Goal: Task Accomplishment & Management: Complete application form

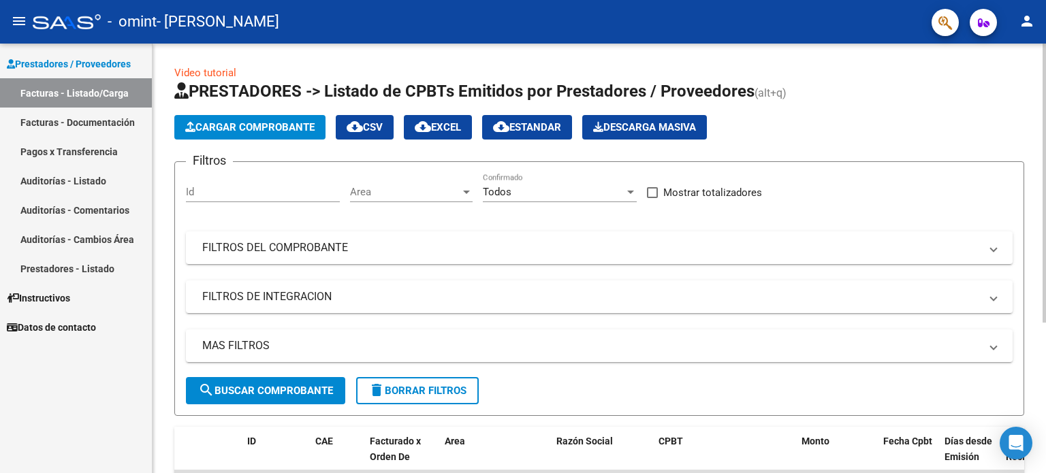
click at [252, 129] on span "Cargar Comprobante" at bounding box center [249, 127] width 129 height 12
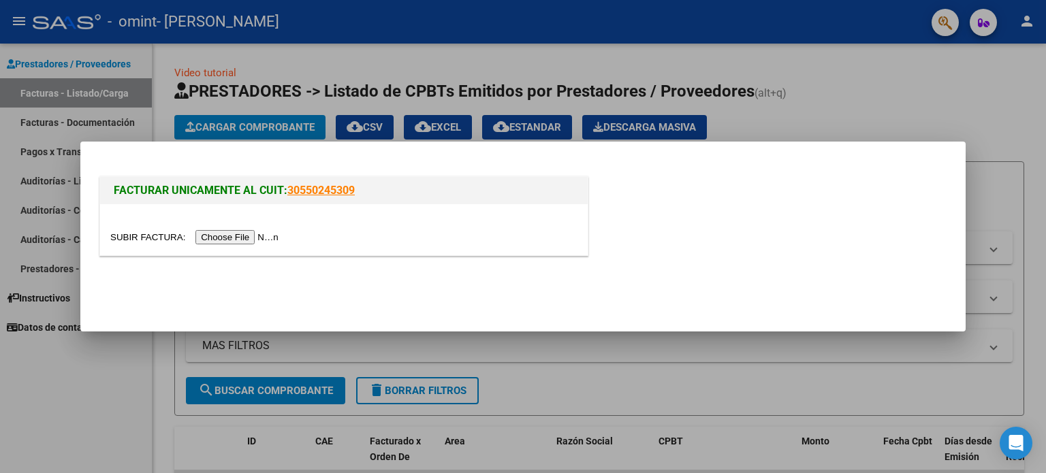
click at [237, 239] on input "file" at bounding box center [196, 237] width 172 height 14
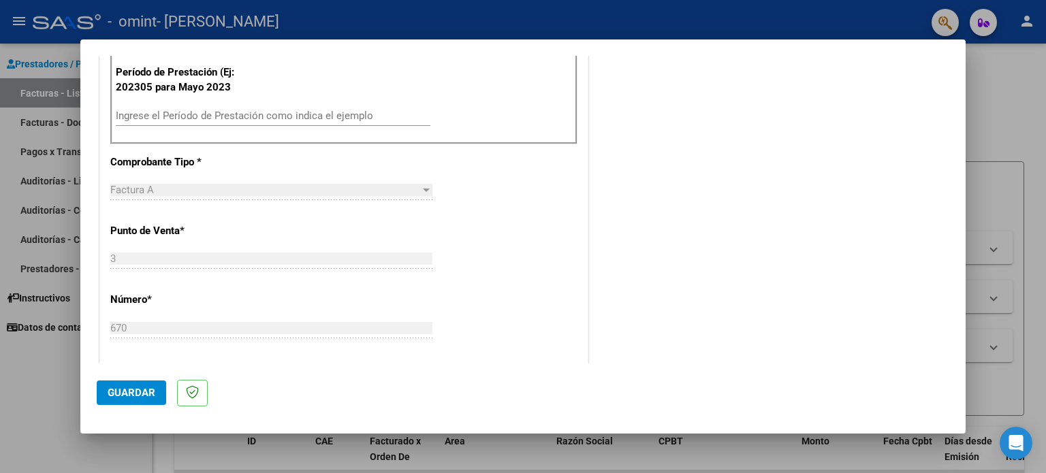
scroll to position [409, 0]
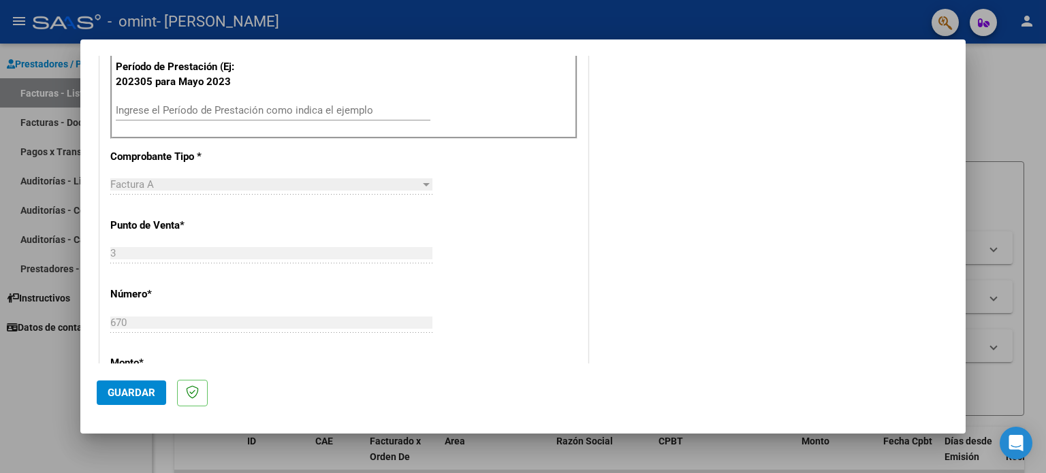
click at [293, 108] on input "Ingrese el Período de Prestación como indica el ejemplo" at bounding box center [273, 110] width 315 height 12
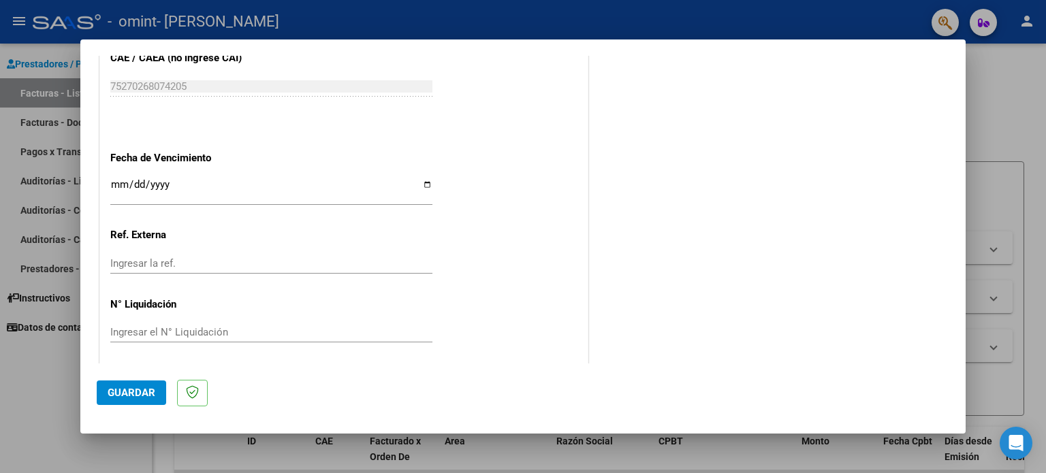
scroll to position [863, 0]
type input "202506"
click at [422, 177] on input "Ingresar la fecha" at bounding box center [271, 187] width 322 height 22
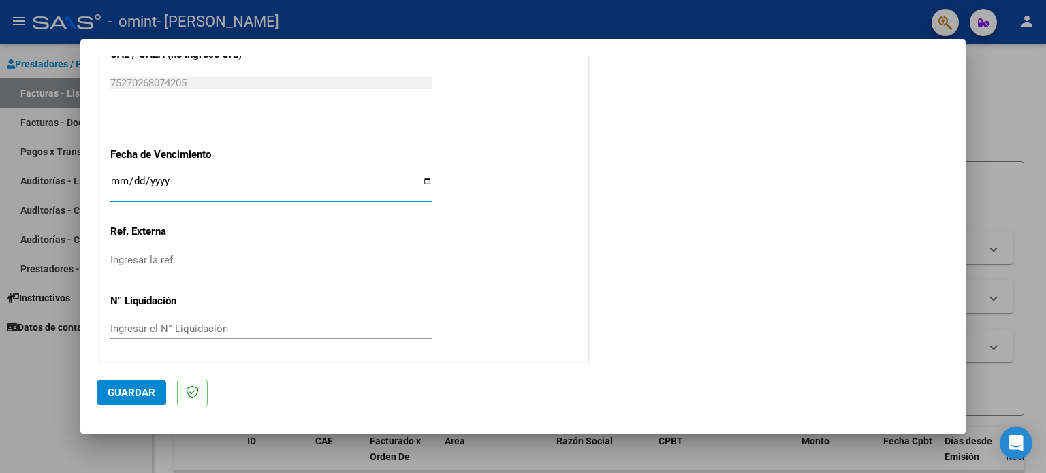
click at [424, 176] on input "[DATE]" at bounding box center [271, 187] width 322 height 22
type input "[DATE]"
click at [206, 323] on input "Ingresar el N° Liquidación" at bounding box center [271, 329] width 322 height 12
click at [144, 388] on span "Guardar" at bounding box center [132, 393] width 48 height 12
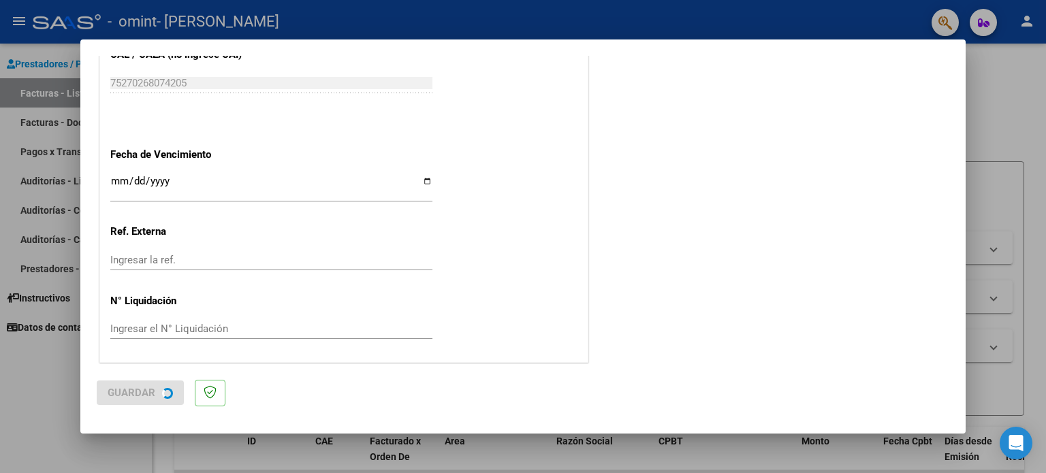
scroll to position [0, 0]
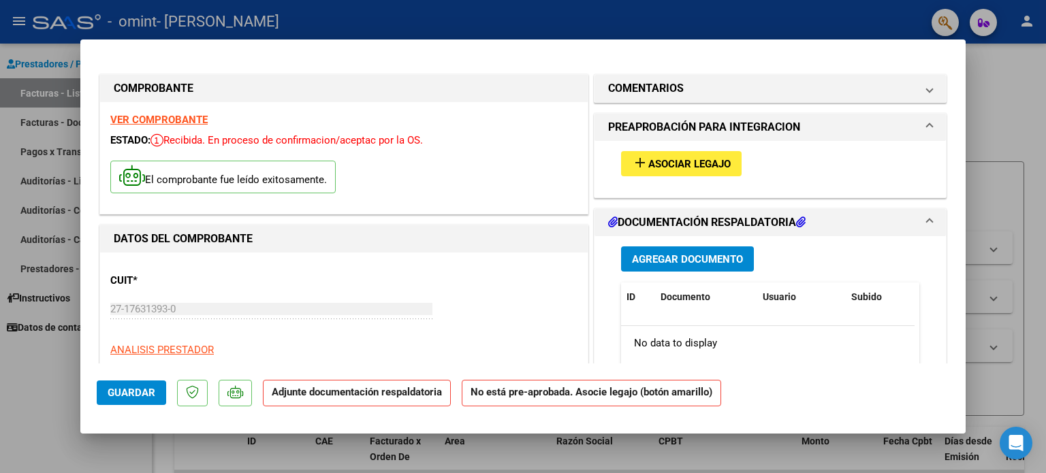
click at [714, 261] on span "Agregar Documento" at bounding box center [687, 259] width 111 height 12
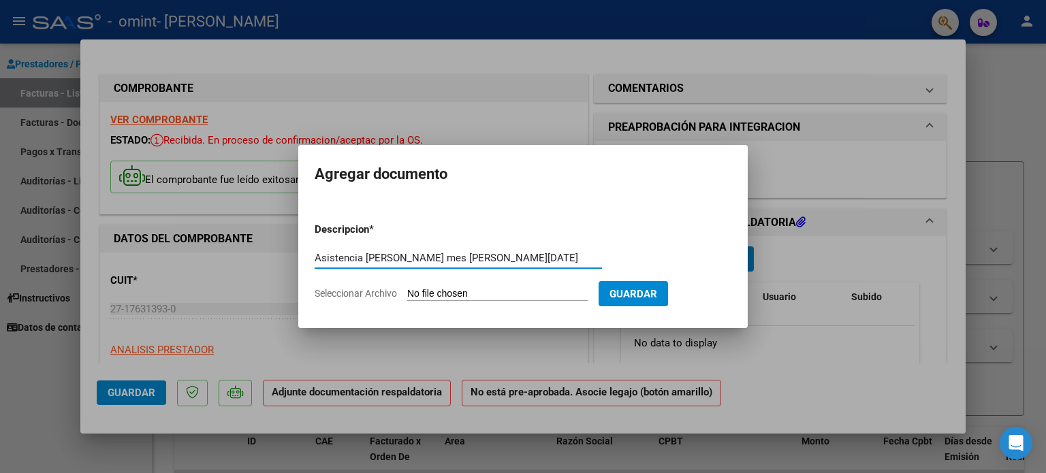
type input "Asistencia [PERSON_NAME] mes [PERSON_NAME][DATE]"
click at [462, 296] on input "Seleccionar Archivo" at bounding box center [497, 294] width 180 height 13
type input "C:\fakepath\Informe [PERSON_NAME][DATE].pdf"
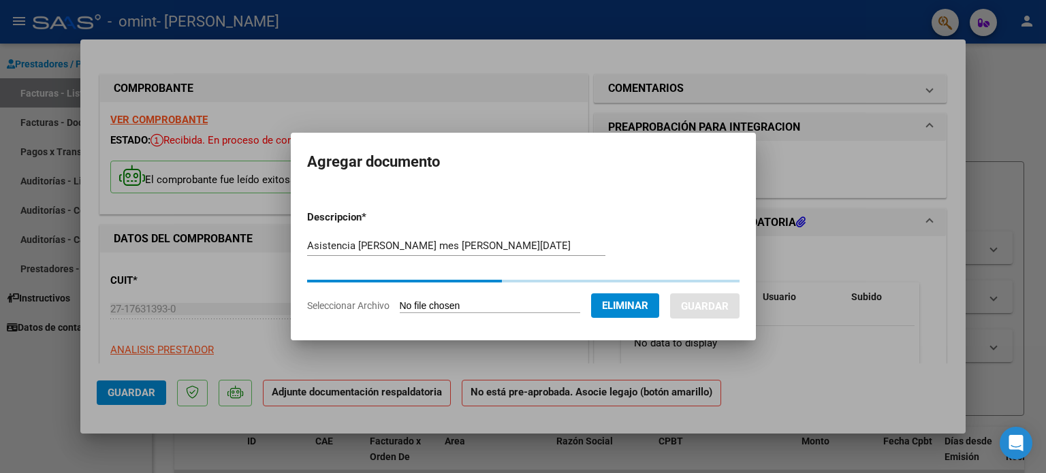
click at [648, 303] on span "Eliminar" at bounding box center [625, 306] width 46 height 12
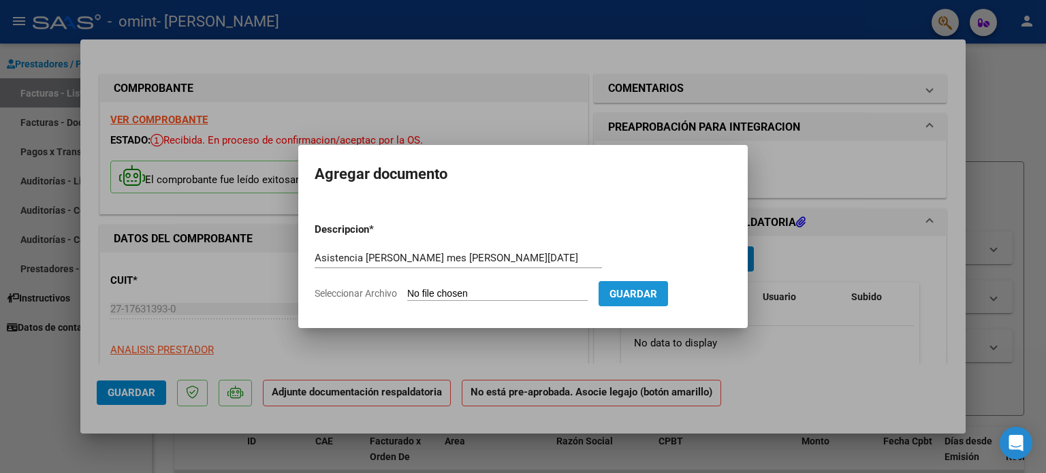
click at [653, 288] on span "Guardar" at bounding box center [633, 294] width 48 height 12
click at [581, 289] on input "Seleccionar Archivo" at bounding box center [497, 294] width 180 height 13
type input "C:\fakepath\Asistencia [PERSON_NAME][DATE].pdf"
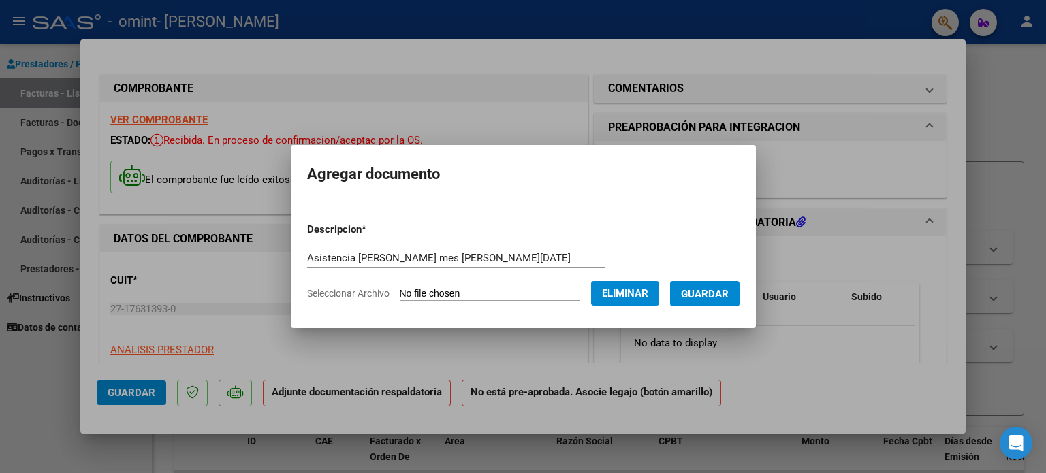
drag, startPoint x: 462, startPoint y: 168, endPoint x: 457, endPoint y: 176, distance: 9.5
drag, startPoint x: 457, startPoint y: 176, endPoint x: 745, endPoint y: 196, distance: 288.7
click at [745, 196] on mat-dialog-container "Agregar documento Descripcion * Asistencia [PERSON_NAME] mes [PERSON_NAME][DATE…" at bounding box center [523, 236] width 465 height 182
click at [714, 295] on span "Guardar" at bounding box center [705, 294] width 48 height 12
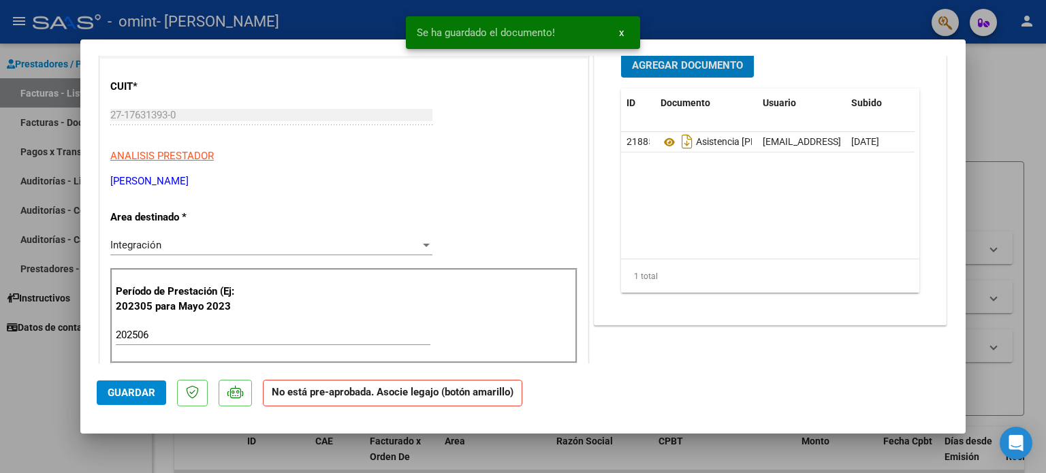
scroll to position [204, 0]
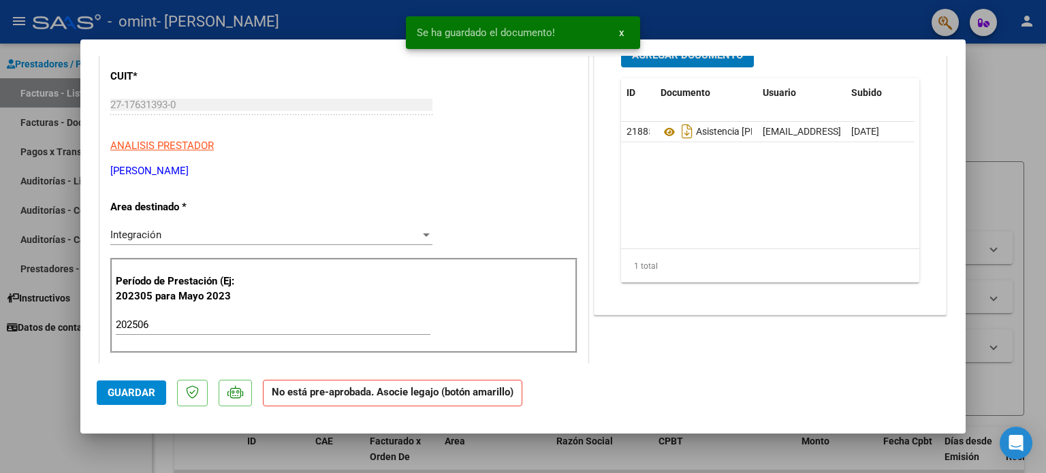
click at [153, 398] on span "Guardar" at bounding box center [132, 393] width 48 height 12
click at [626, 33] on button "x" at bounding box center [621, 32] width 27 height 25
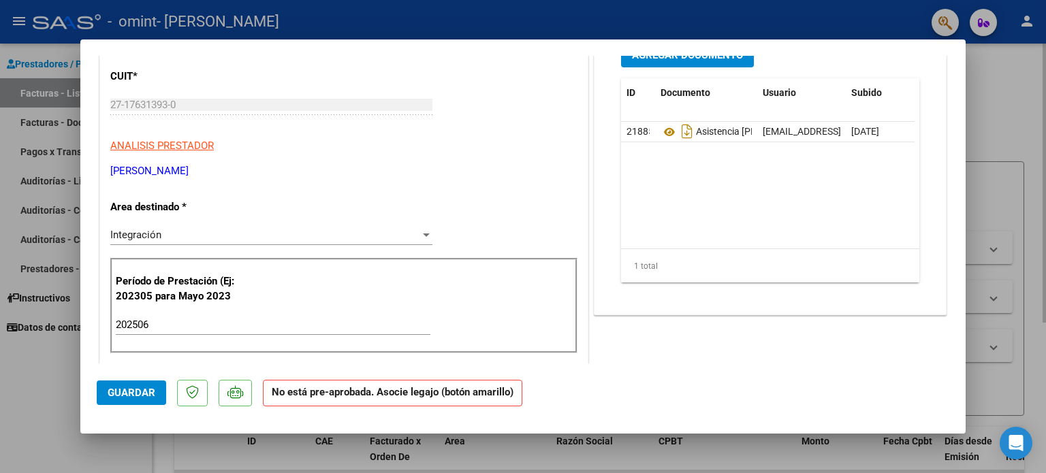
click at [978, 97] on div at bounding box center [523, 236] width 1046 height 473
type input "$ 0,00"
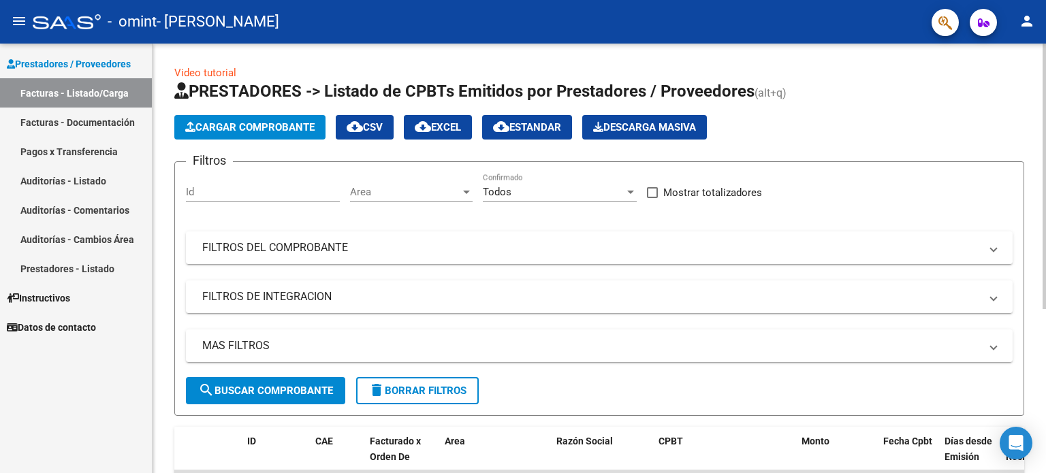
click at [240, 118] on button "Cargar Comprobante" at bounding box center [249, 127] width 151 height 25
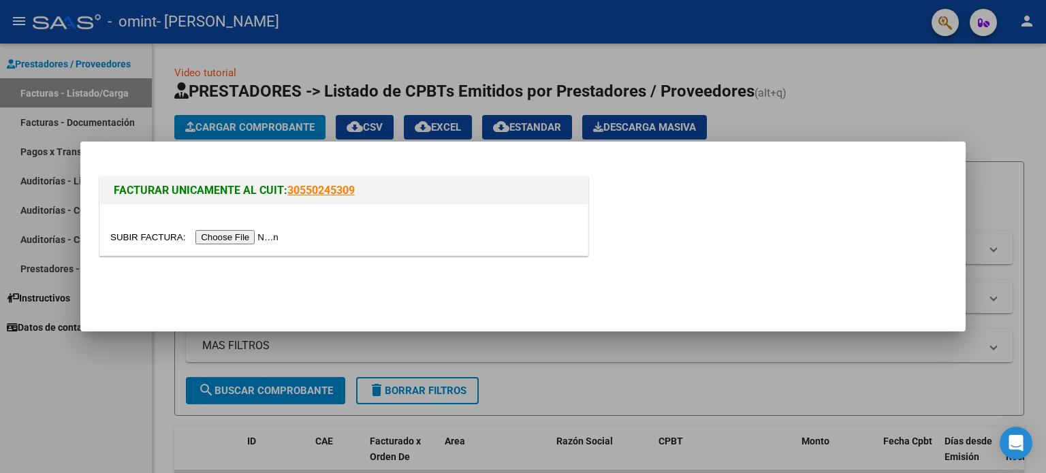
click at [267, 240] on input "file" at bounding box center [196, 237] width 172 height 14
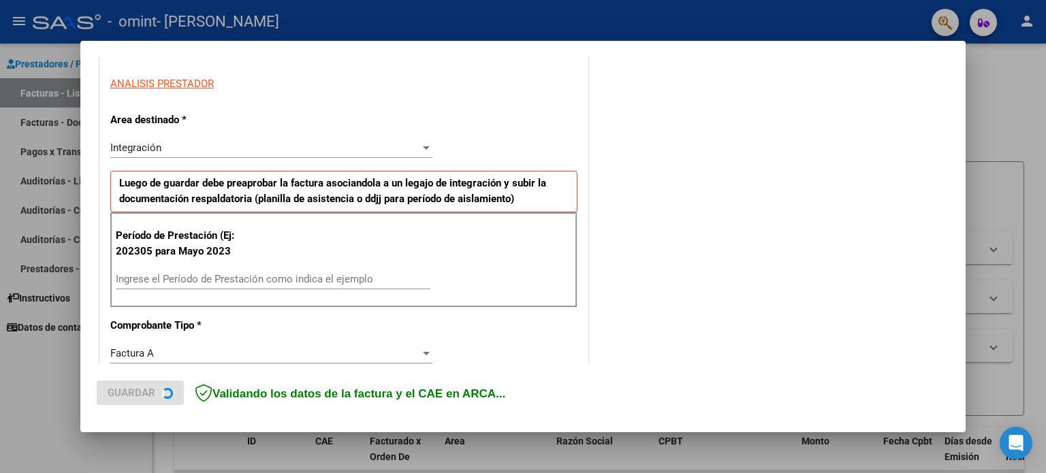
scroll to position [272, 0]
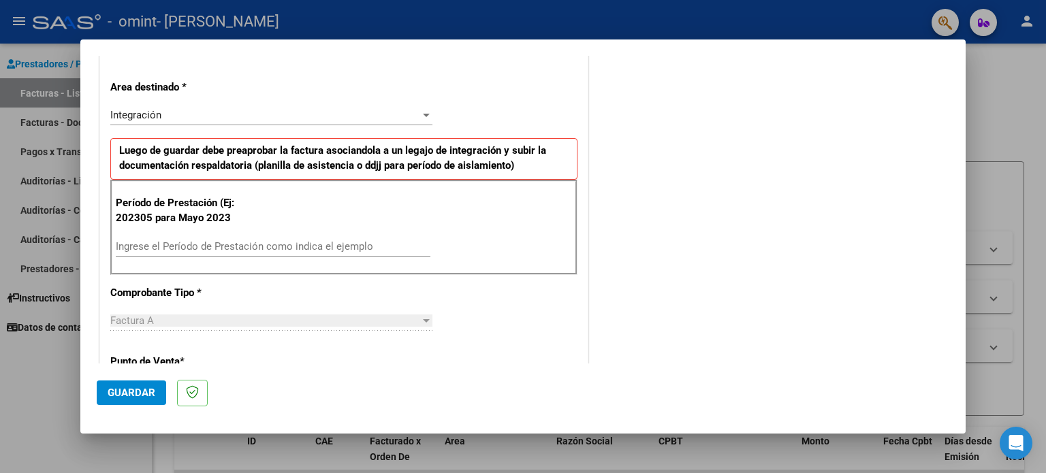
click at [300, 240] on input "Ingrese el Período de Prestación como indica el ejemplo" at bounding box center [273, 246] width 315 height 12
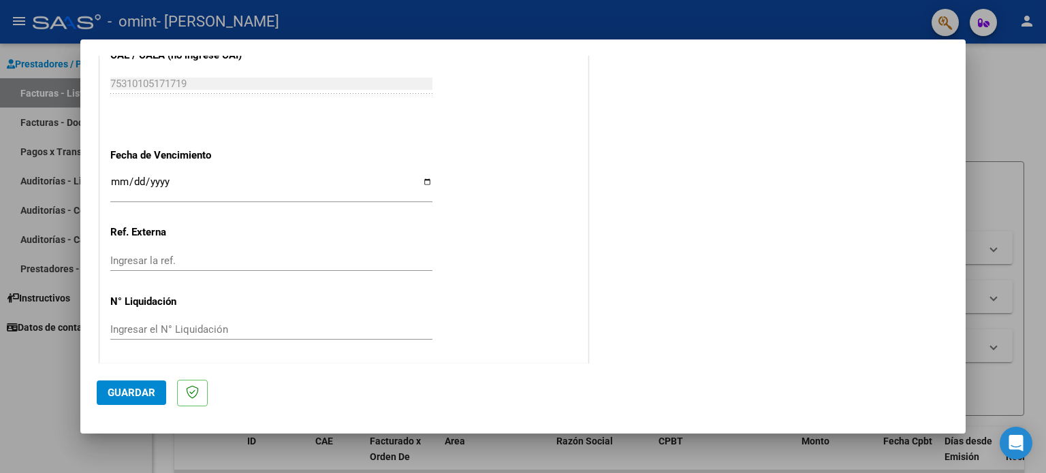
scroll to position [863, 0]
type input "202507"
click at [422, 181] on input "Ingresar la fecha" at bounding box center [271, 187] width 322 height 22
type input "[DATE]"
click at [142, 389] on span "Guardar" at bounding box center [132, 393] width 48 height 12
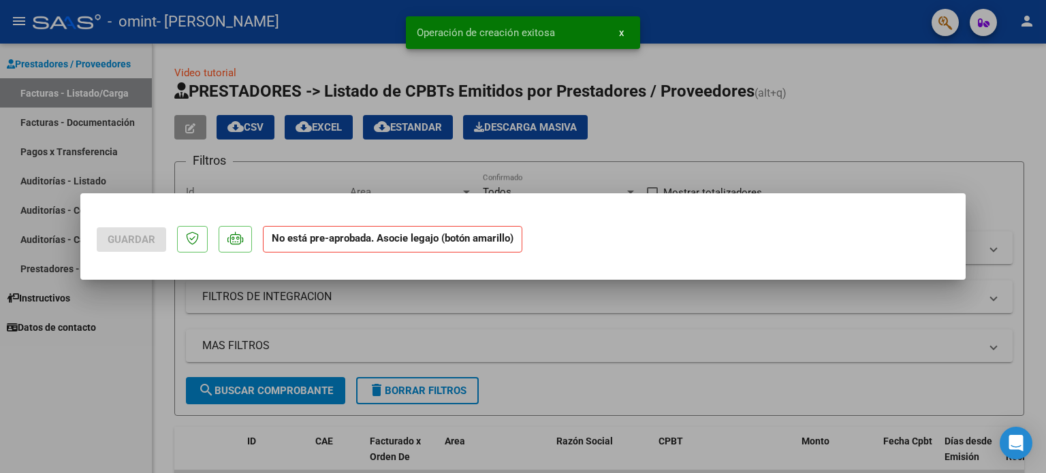
scroll to position [0, 0]
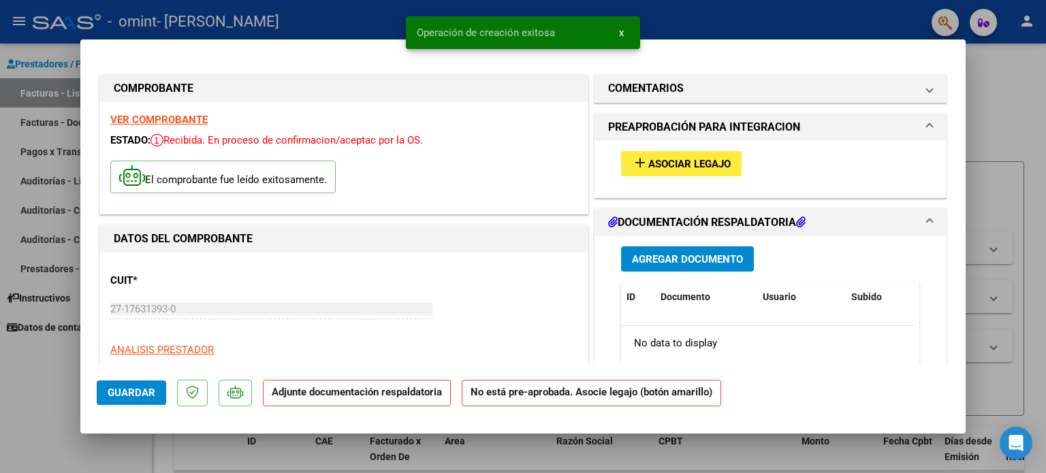
drag, startPoint x: 345, startPoint y: 174, endPoint x: 447, endPoint y: 131, distance: 110.8
click at [447, 131] on div "VER COMPROBANTE ESTADO: Recibida. En proceso de confirmacion/aceptac por la OS.…" at bounding box center [344, 158] width 488 height 112
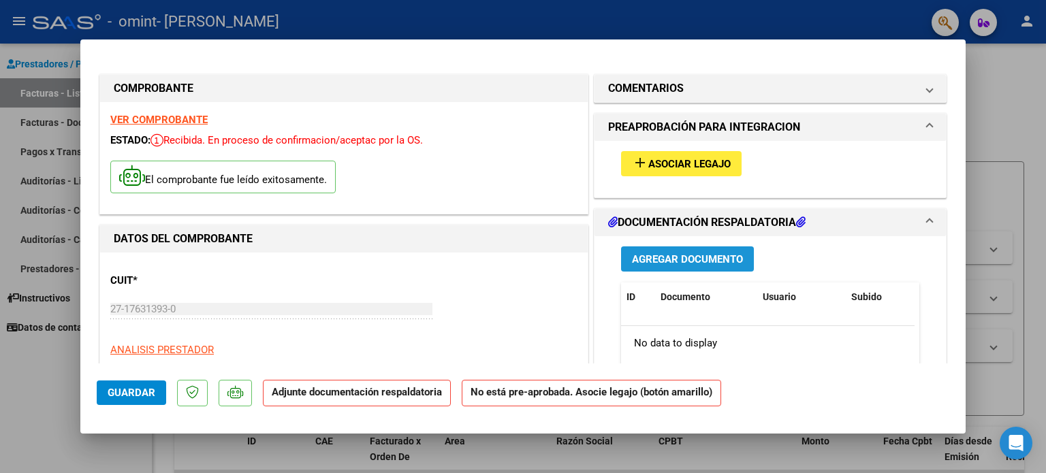
click at [680, 261] on span "Agregar Documento" at bounding box center [687, 259] width 111 height 12
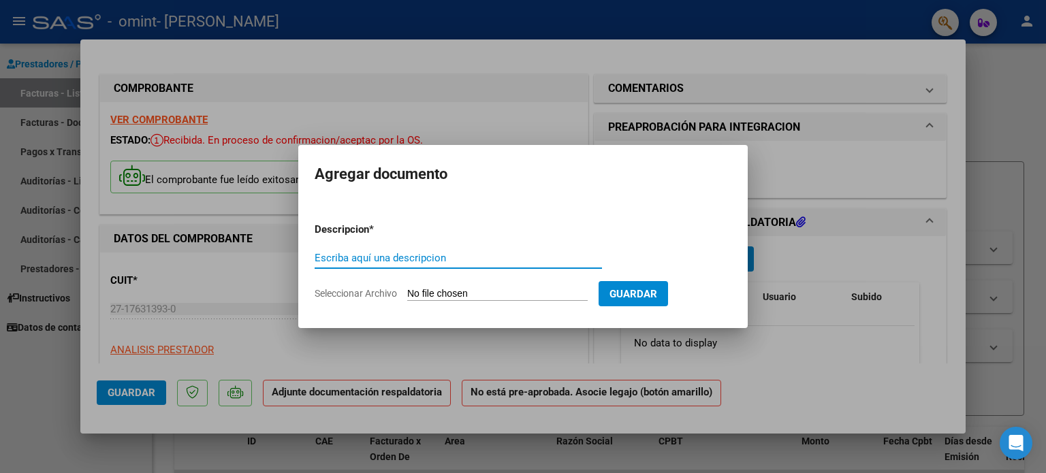
click at [543, 262] on input "Escriba aquí una descripcion" at bounding box center [458, 258] width 287 height 12
type input "Asistencia [PERSON_NAME] mes de [DATE]"
click at [523, 293] on input "Seleccionar Archivo" at bounding box center [497, 294] width 180 height 13
type input "C:\fakepath\Asistencia [PERSON_NAME].pdf"
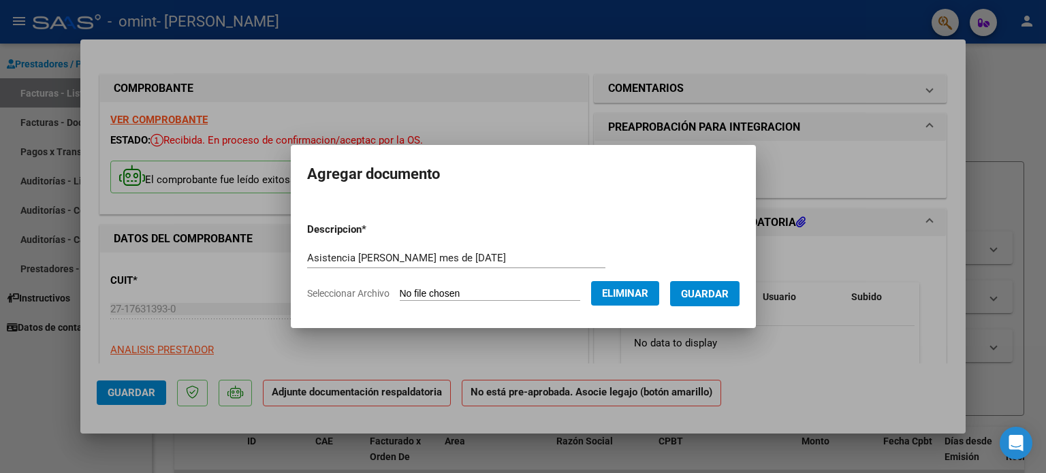
click at [729, 291] on span "Guardar" at bounding box center [705, 294] width 48 height 12
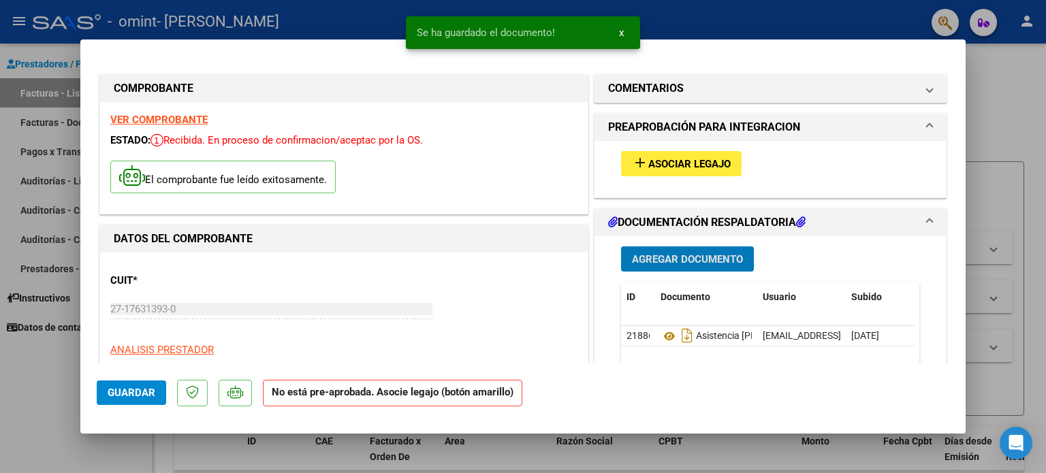
click at [138, 389] on span "Guardar" at bounding box center [132, 393] width 48 height 12
click at [626, 24] on button "x" at bounding box center [621, 32] width 27 height 25
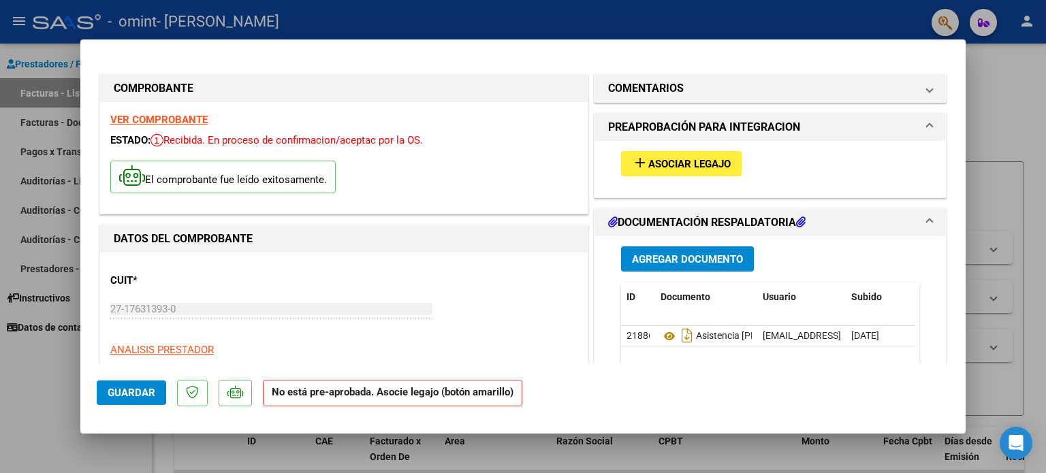
drag, startPoint x: 148, startPoint y: 389, endPoint x: 163, endPoint y: 387, distance: 15.8
click at [148, 389] on span "Guardar" at bounding box center [132, 393] width 48 height 12
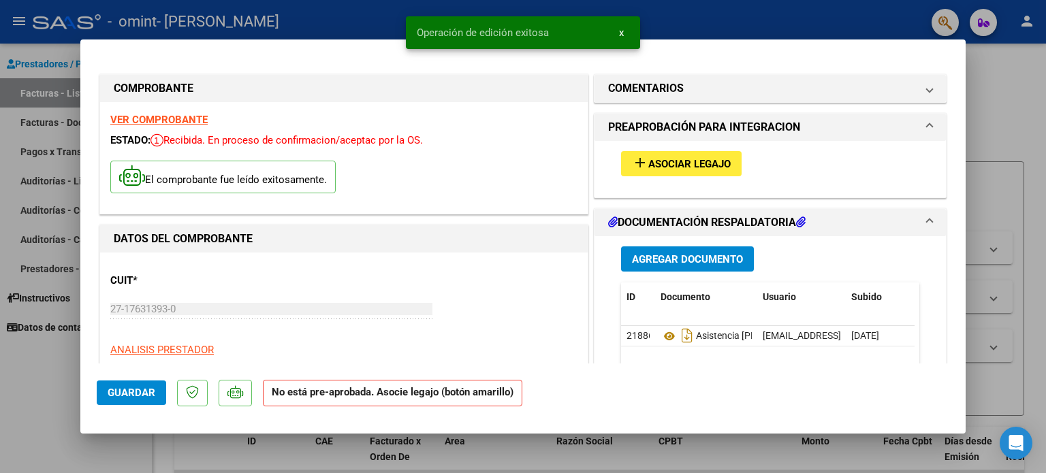
click at [978, 244] on div at bounding box center [523, 236] width 1046 height 473
type input "$ 0,00"
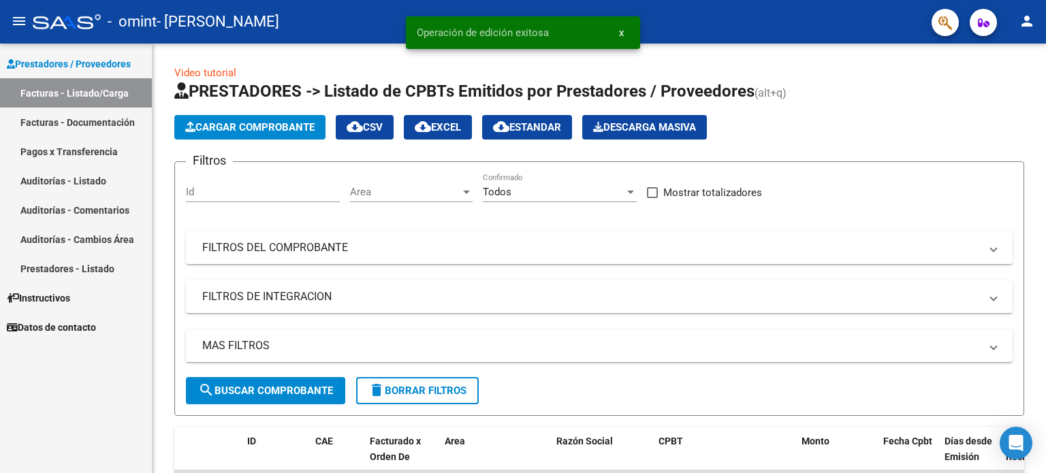
click at [628, 32] on button "x" at bounding box center [621, 32] width 27 height 25
